Goal: Transaction & Acquisition: Purchase product/service

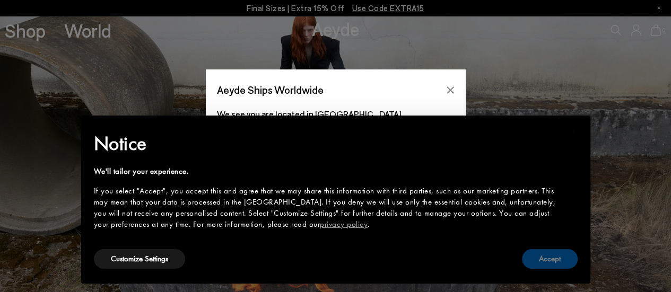
click at [548, 258] on button "Accept" at bounding box center [550, 259] width 56 height 20
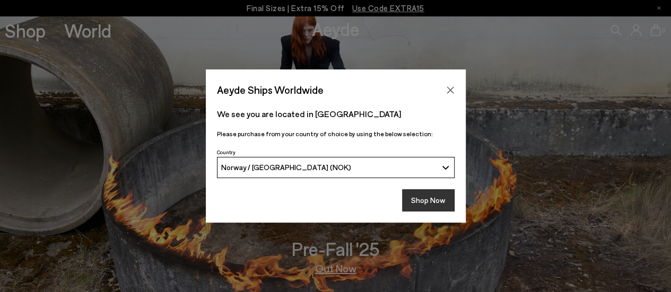
click at [419, 199] on button "Shop Now" at bounding box center [428, 200] width 53 height 22
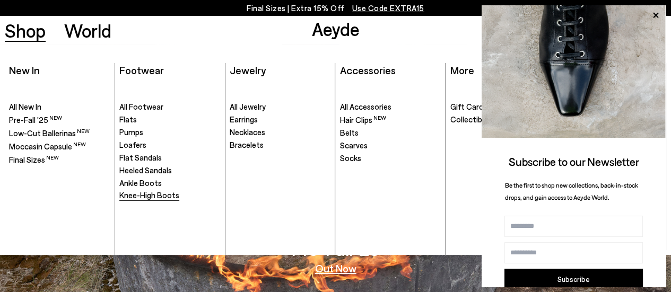
click at [138, 197] on span "Knee-High Boots" at bounding box center [149, 195] width 60 height 10
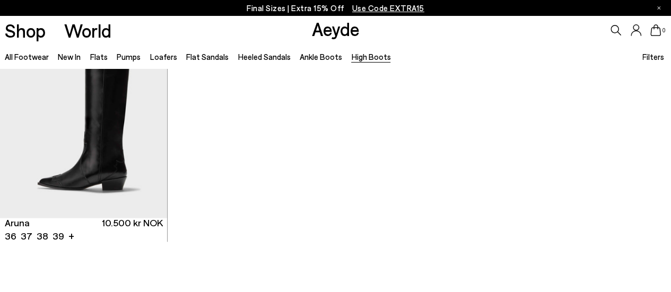
scroll to position [528, 0]
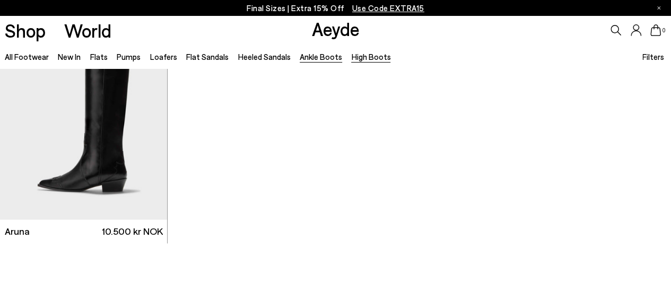
click at [312, 57] on link "Ankle Boots" at bounding box center [321, 57] width 42 height 10
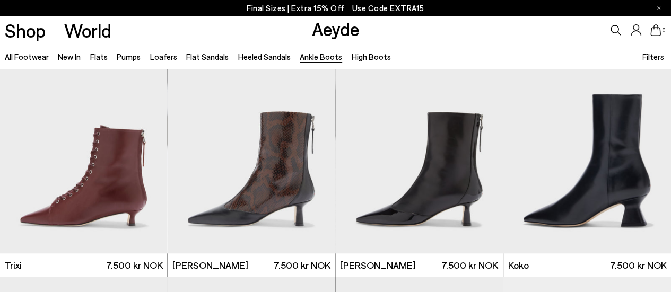
scroll to position [260, 0]
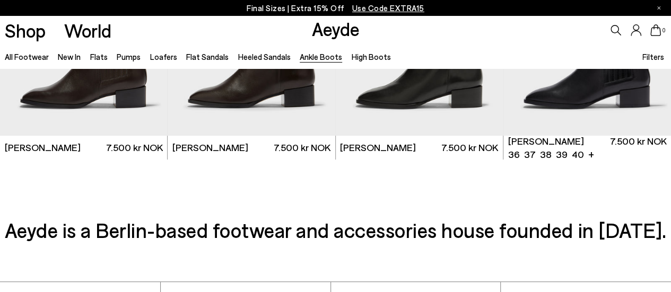
scroll to position [2018, 0]
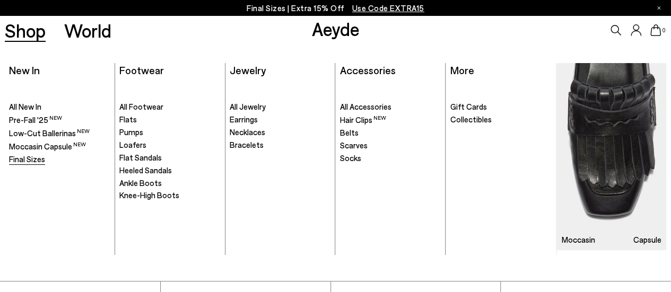
click at [24, 160] on span "Final Sizes" at bounding box center [27, 159] width 36 height 10
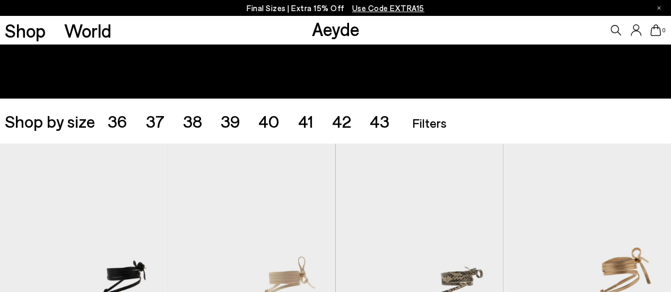
scroll to position [135, 0]
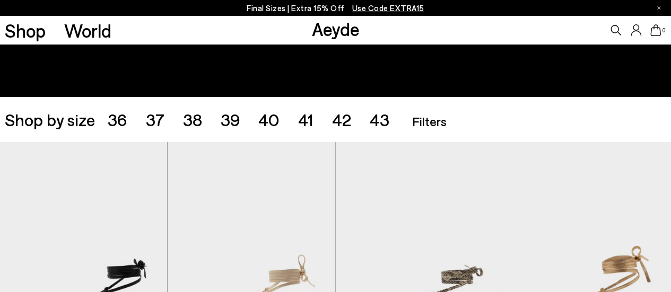
click at [292, 116] on ul "36 37 38 39 40 41 42 43" at bounding box center [258, 119] width 300 height 17
click at [268, 121] on span "40" at bounding box center [268, 119] width 21 height 20
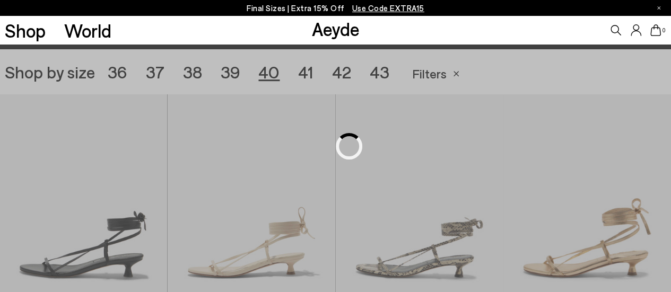
scroll to position [187, 0]
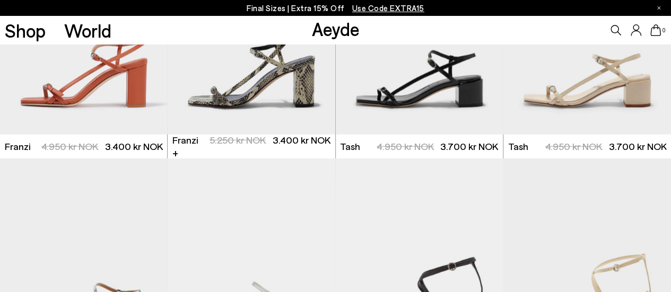
scroll to position [1290, 0]
